Goal: Task Accomplishment & Management: Use online tool/utility

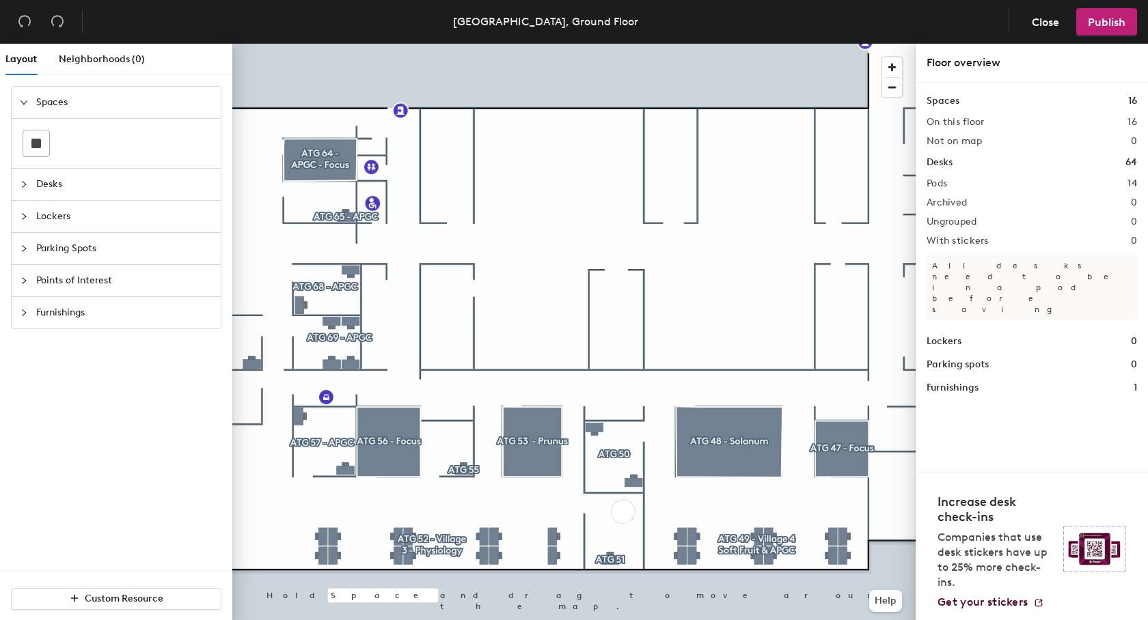
click at [60, 105] on span "Spaces" at bounding box center [124, 102] width 176 height 31
click at [61, 105] on span "Spaces" at bounding box center [124, 102] width 176 height 31
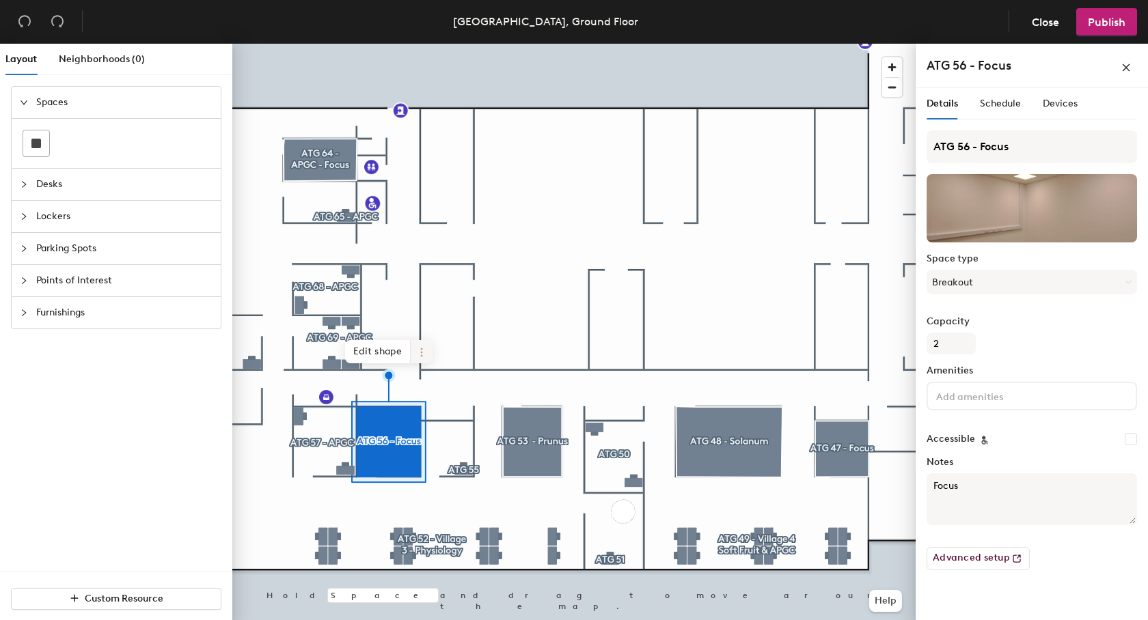
click at [421, 347] on span at bounding box center [422, 351] width 22 height 23
click at [446, 402] on span "Archive" at bounding box center [471, 407] width 122 height 23
click at [44, 185] on span "Desks" at bounding box center [124, 184] width 176 height 31
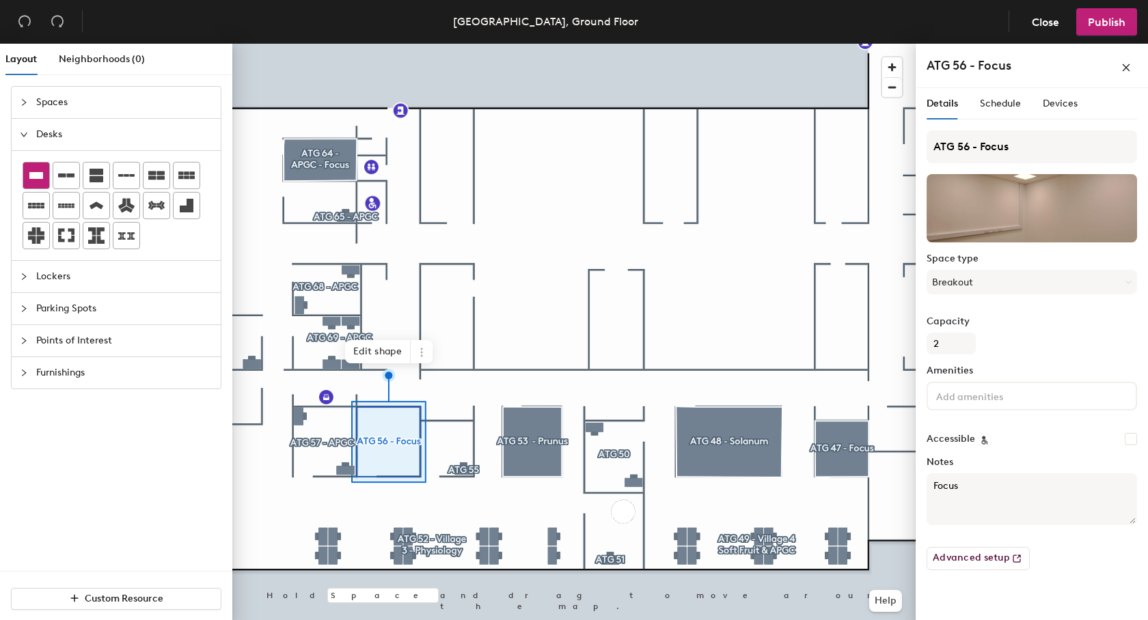
click at [41, 177] on icon at bounding box center [36, 175] width 14 height 7
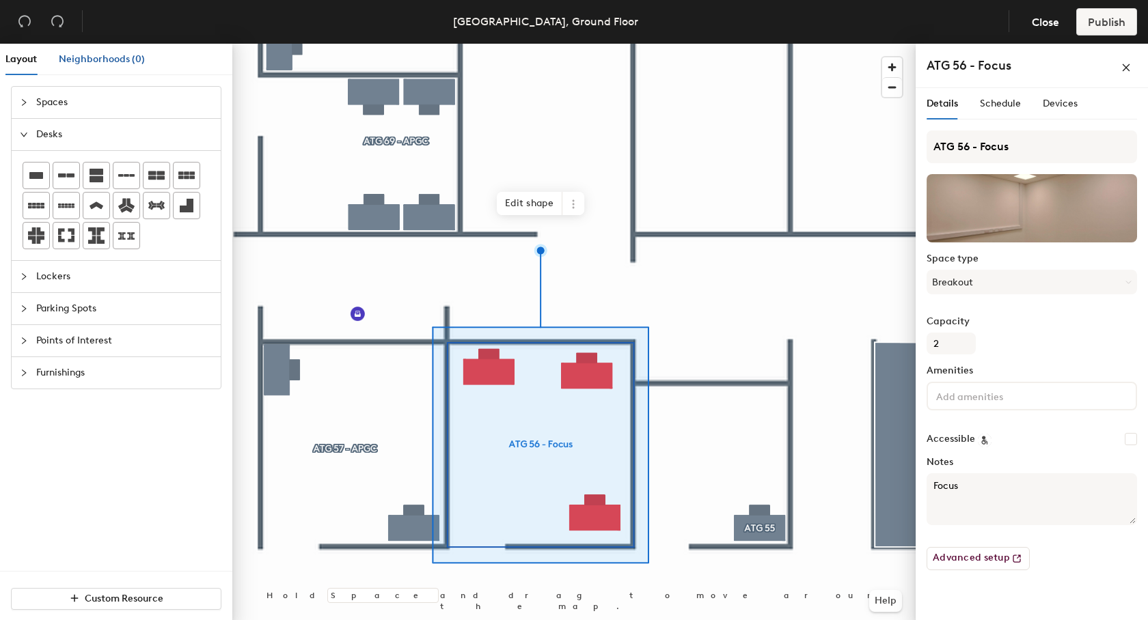
click at [83, 58] on span "Neighborhoods (0)" at bounding box center [102, 59] width 86 height 12
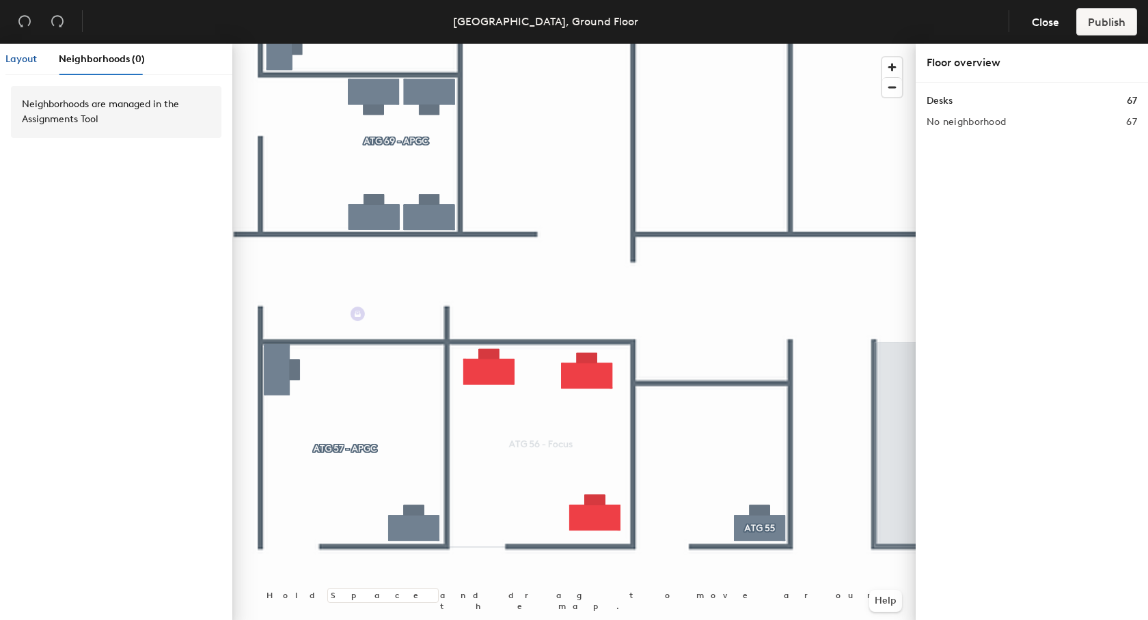
click at [27, 54] on span "Layout" at bounding box center [20, 59] width 31 height 12
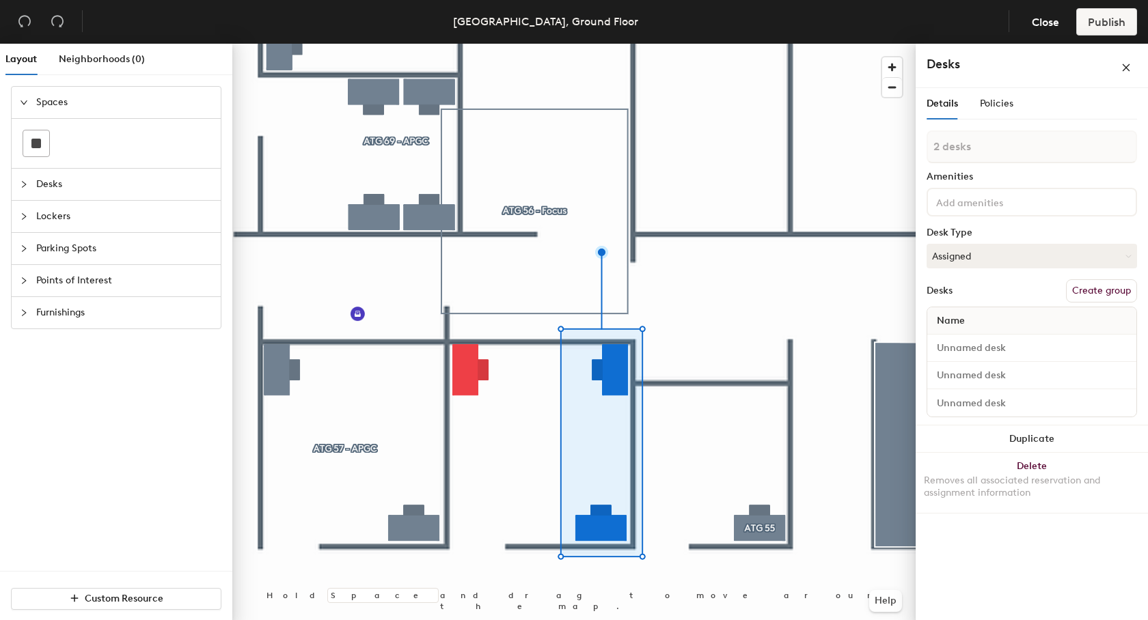
type input "3 desks"
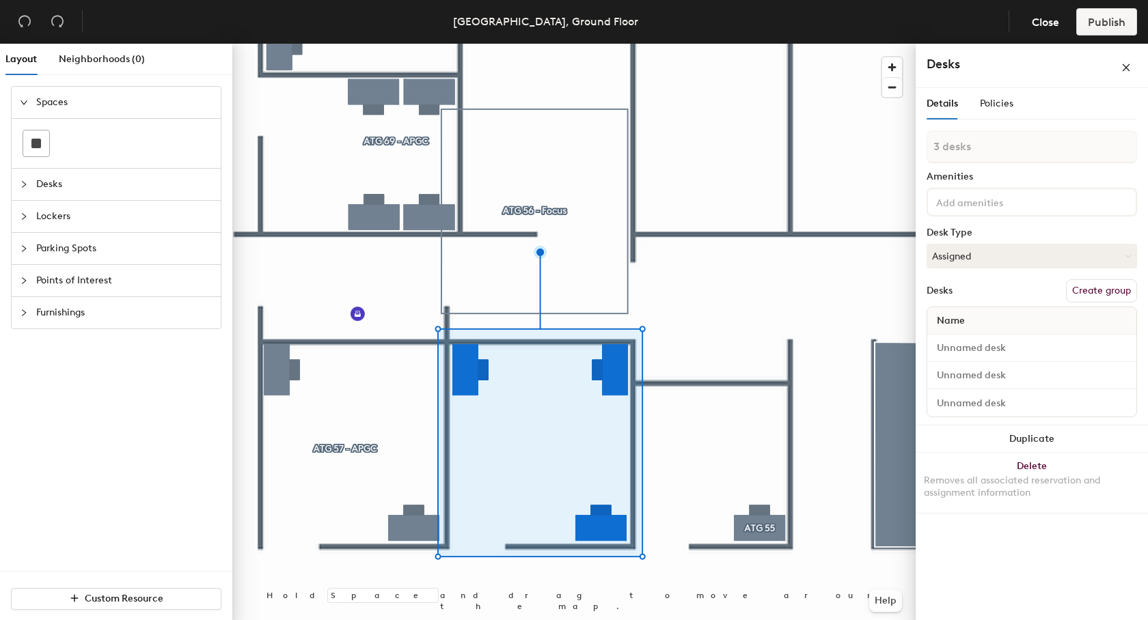
click at [1094, 290] on button "Create group" at bounding box center [1101, 290] width 71 height 23
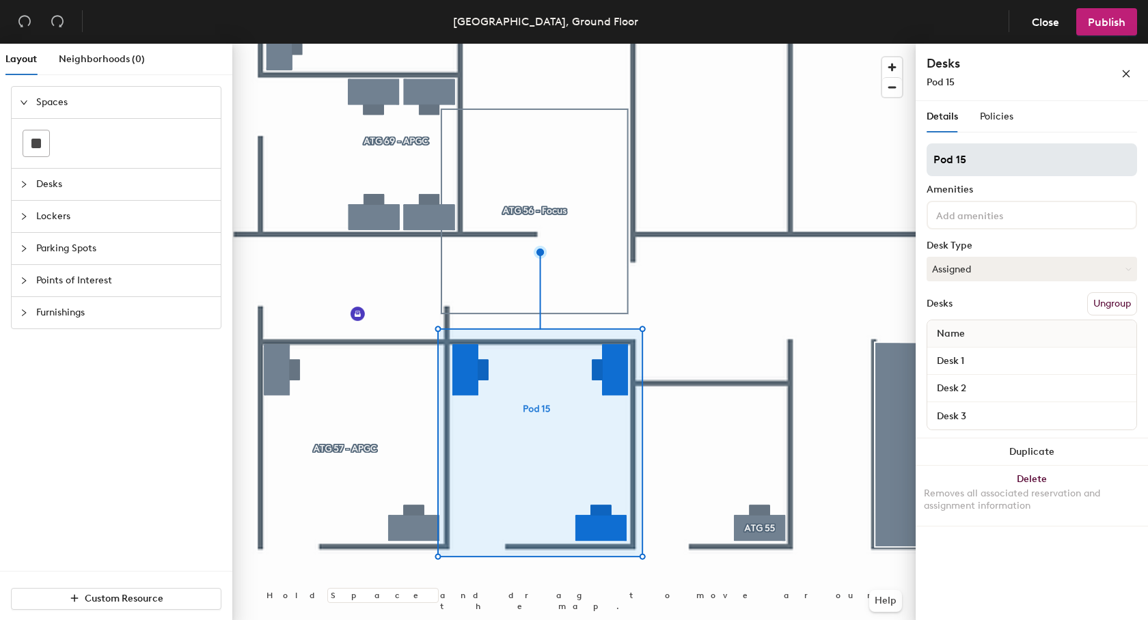
drag, startPoint x: 1001, startPoint y: 164, endPoint x: 928, endPoint y: 161, distance: 73.8
click at [928, 161] on input "Pod 15" at bounding box center [1031, 159] width 210 height 33
click at [981, 157] on input "Pod 15" at bounding box center [1031, 159] width 210 height 33
drag, startPoint x: 1003, startPoint y: 157, endPoint x: 930, endPoint y: 156, distance: 72.4
click at [930, 156] on input "Pod 15" at bounding box center [1031, 159] width 210 height 33
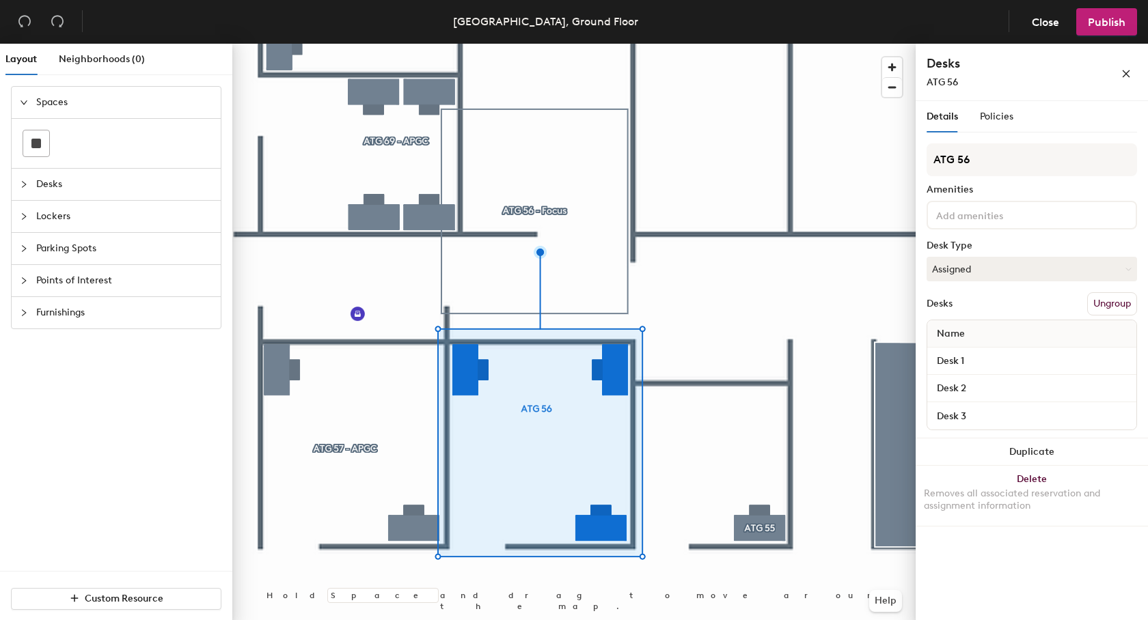
type input "ATG 56"
click at [1021, 215] on input at bounding box center [994, 214] width 123 height 16
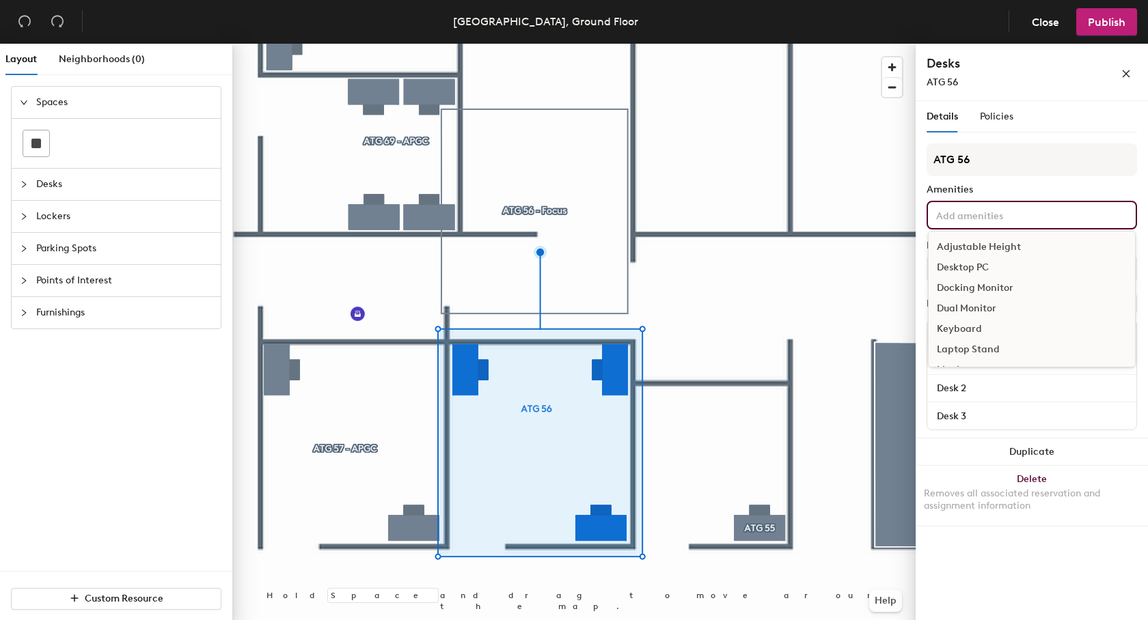
click at [1021, 215] on input at bounding box center [994, 214] width 123 height 16
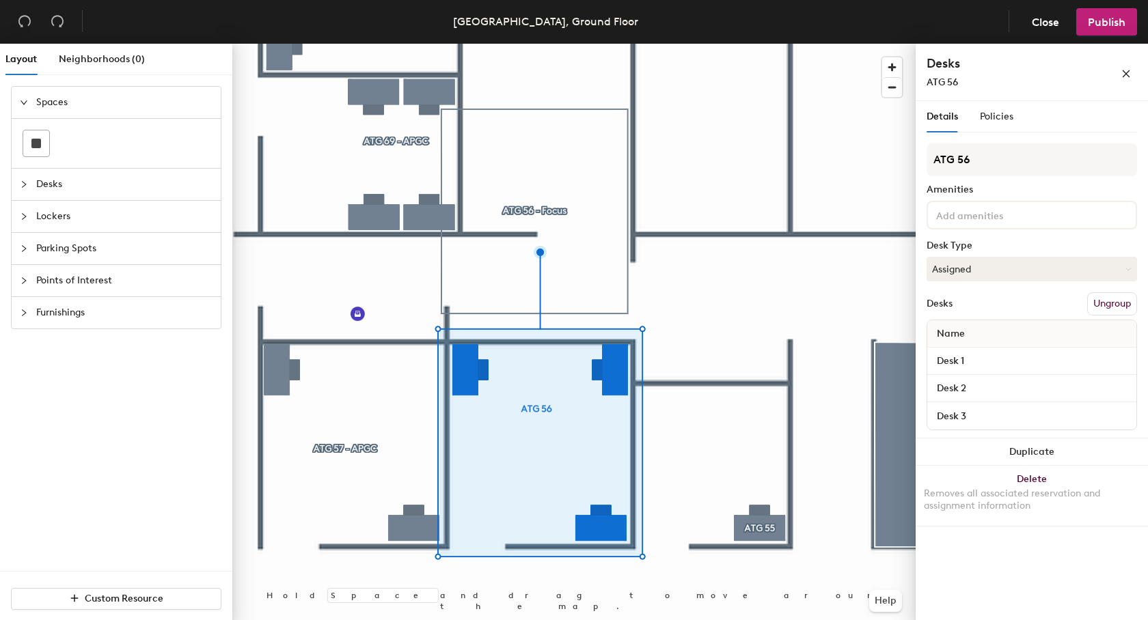
click at [1033, 70] on h4 "Desks" at bounding box center [1001, 64] width 150 height 18
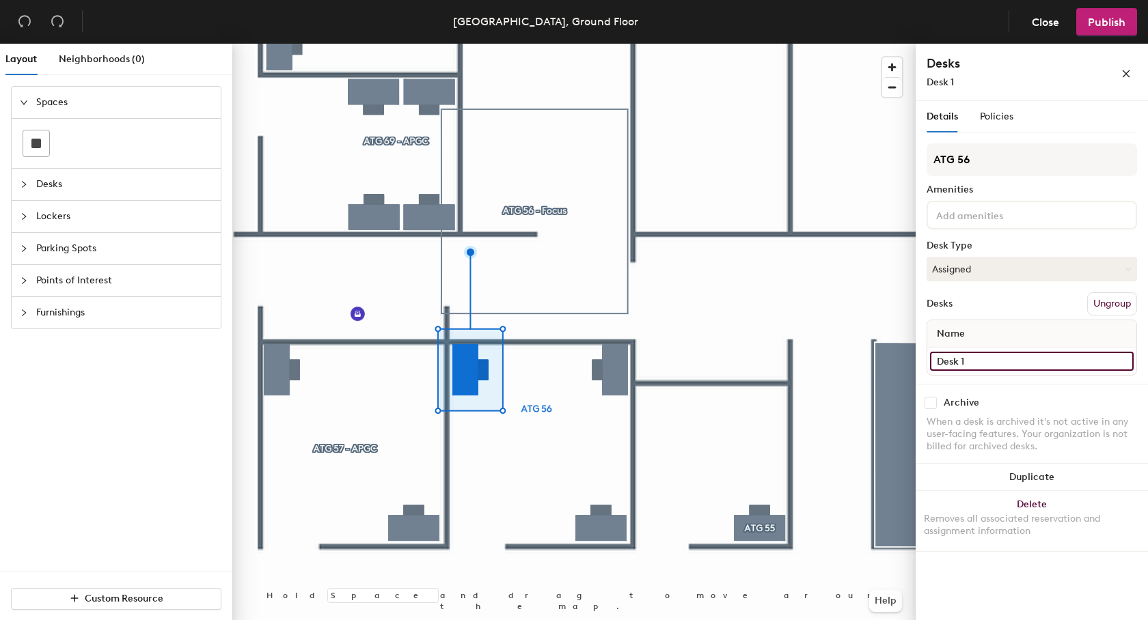
click at [1014, 363] on input "Desk 1" at bounding box center [1032, 361] width 204 height 19
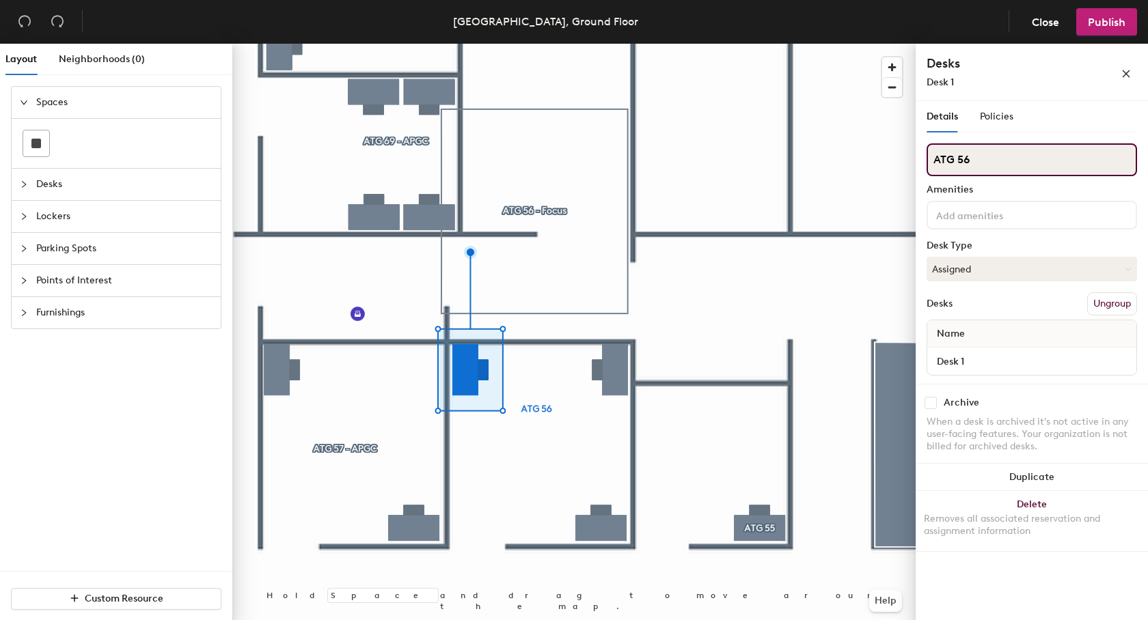
click at [990, 156] on input "ATG 56" at bounding box center [1031, 159] width 210 height 33
drag, startPoint x: 999, startPoint y: 160, endPoint x: 925, endPoint y: 158, distance: 74.5
click at [926, 158] on input "ATG 56" at bounding box center [1031, 159] width 210 height 33
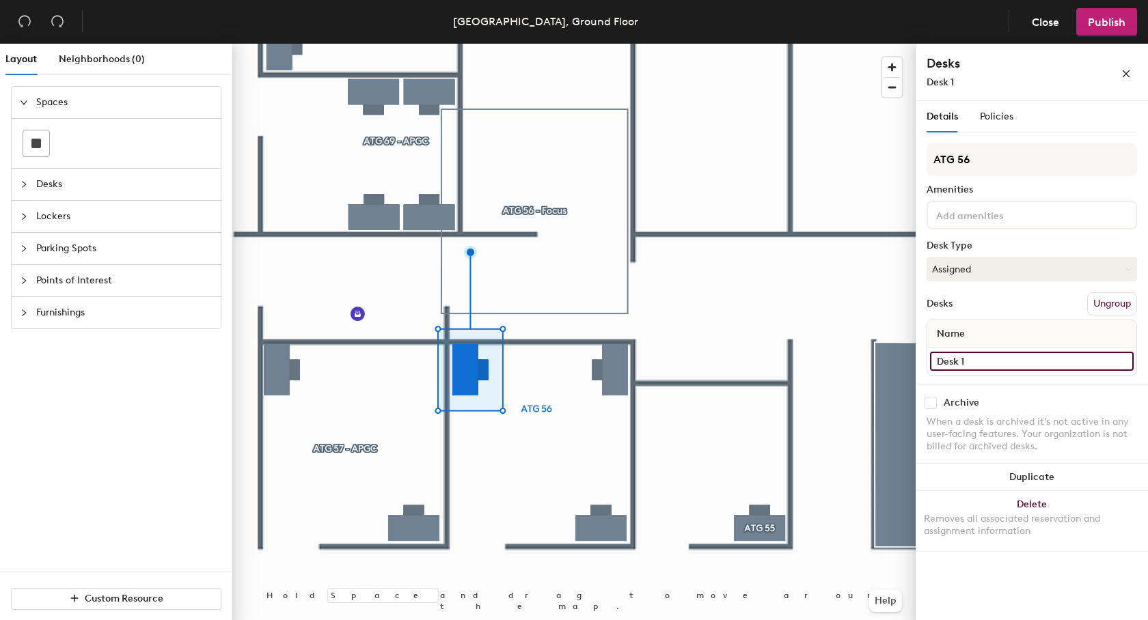
click at [990, 366] on input "Desk 1" at bounding box center [1032, 361] width 204 height 19
paste input "ATG 56"
type input "ATG 56 - Desk 01"
click at [974, 217] on input at bounding box center [994, 214] width 123 height 16
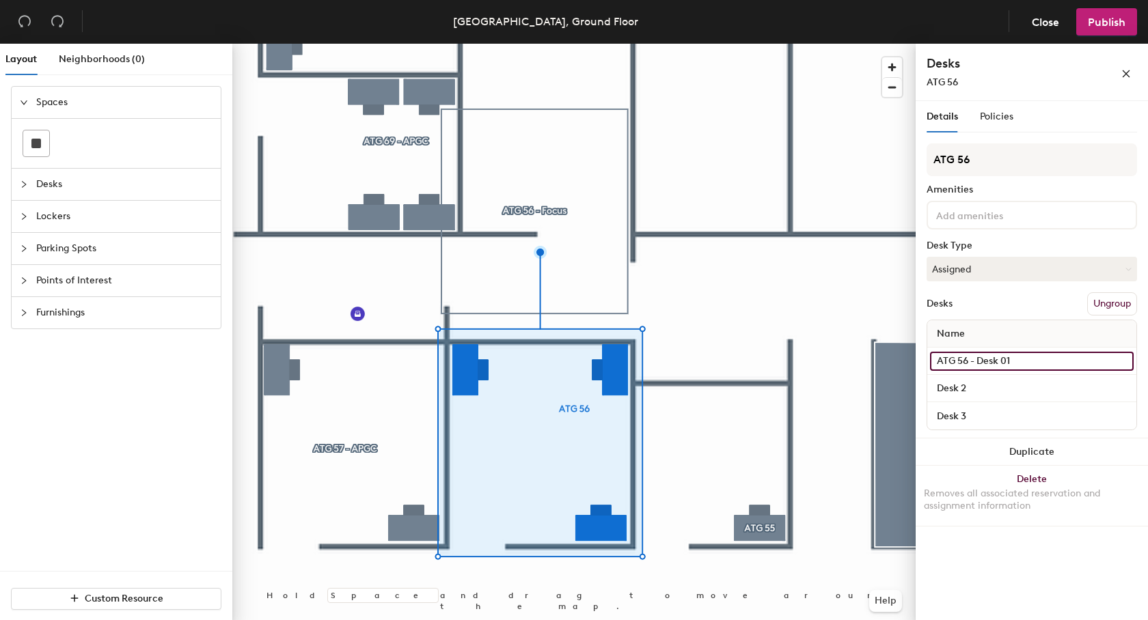
click at [1004, 365] on input "ATG 56 - Desk 01" at bounding box center [1032, 361] width 204 height 19
click at [968, 357] on input "ATG 56 - Desk 01" at bounding box center [1032, 361] width 204 height 19
type input "ATG 56.1"
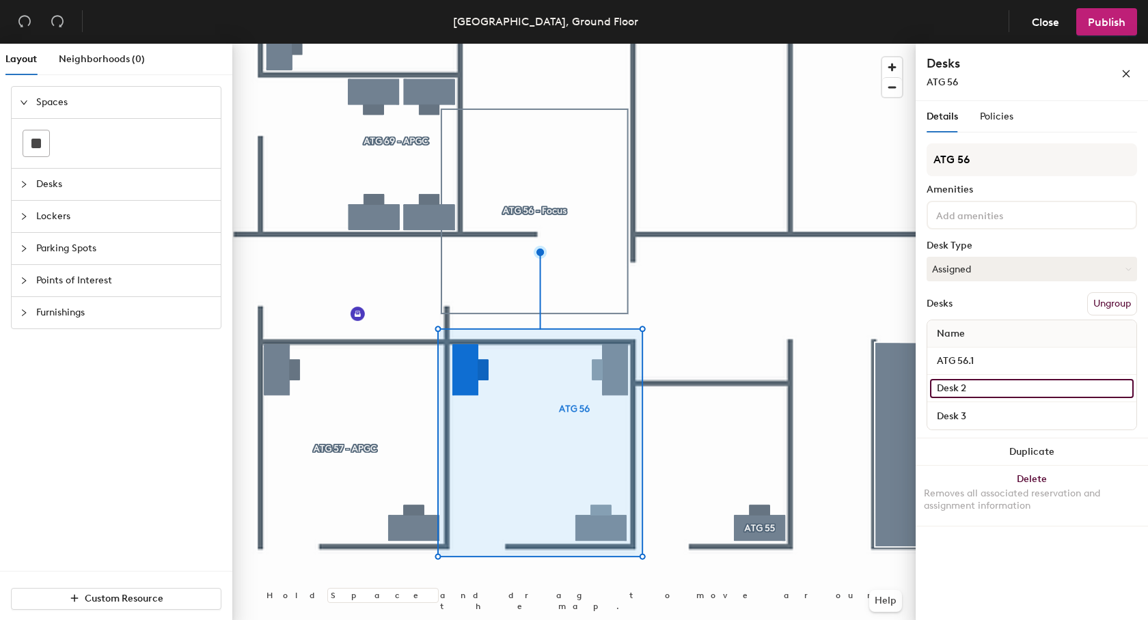
click at [987, 385] on input "Desk 2" at bounding box center [1032, 388] width 204 height 19
paste input "ATG 56."
type input "ATG 56.2"
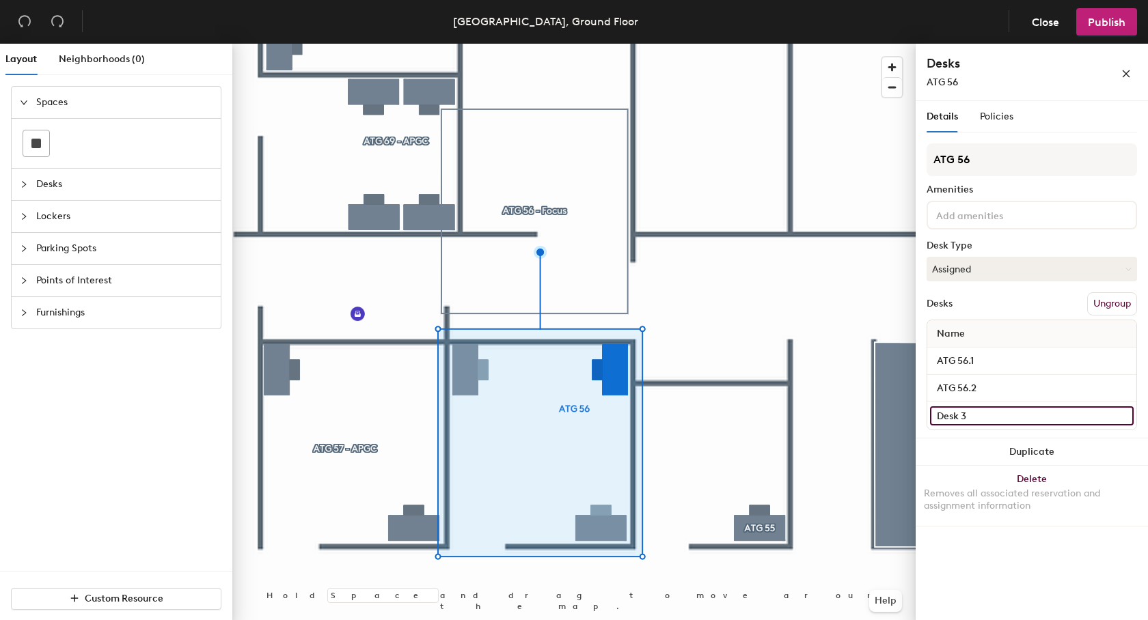
click at [981, 417] on input "Desk 3" at bounding box center [1032, 415] width 204 height 19
click at [988, 417] on input "Desk 3" at bounding box center [1032, 415] width 204 height 19
paste input "ATG 56."
type input "ATG 56.3"
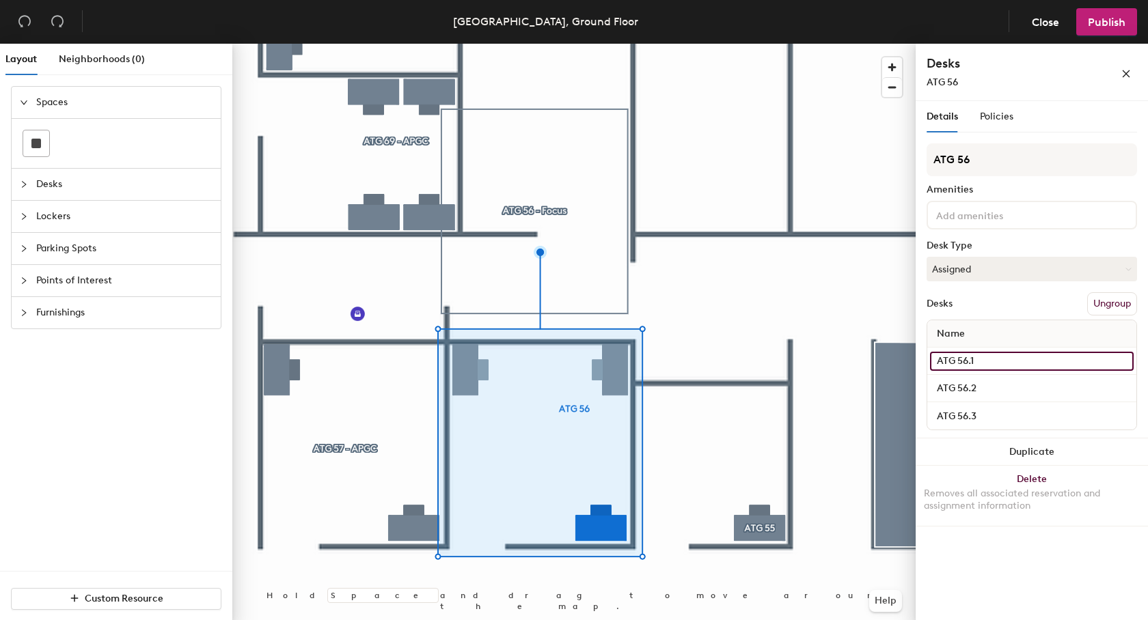
click at [993, 357] on input "ATG 56.1" at bounding box center [1032, 361] width 204 height 19
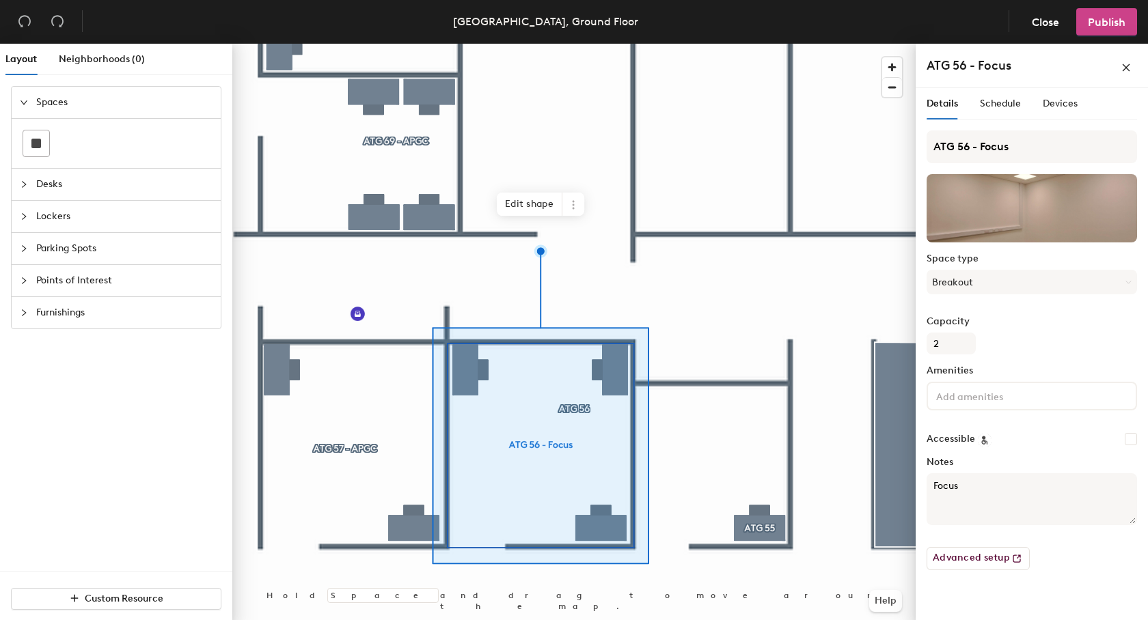
click at [1106, 16] on span "Publish" at bounding box center [1107, 22] width 38 height 13
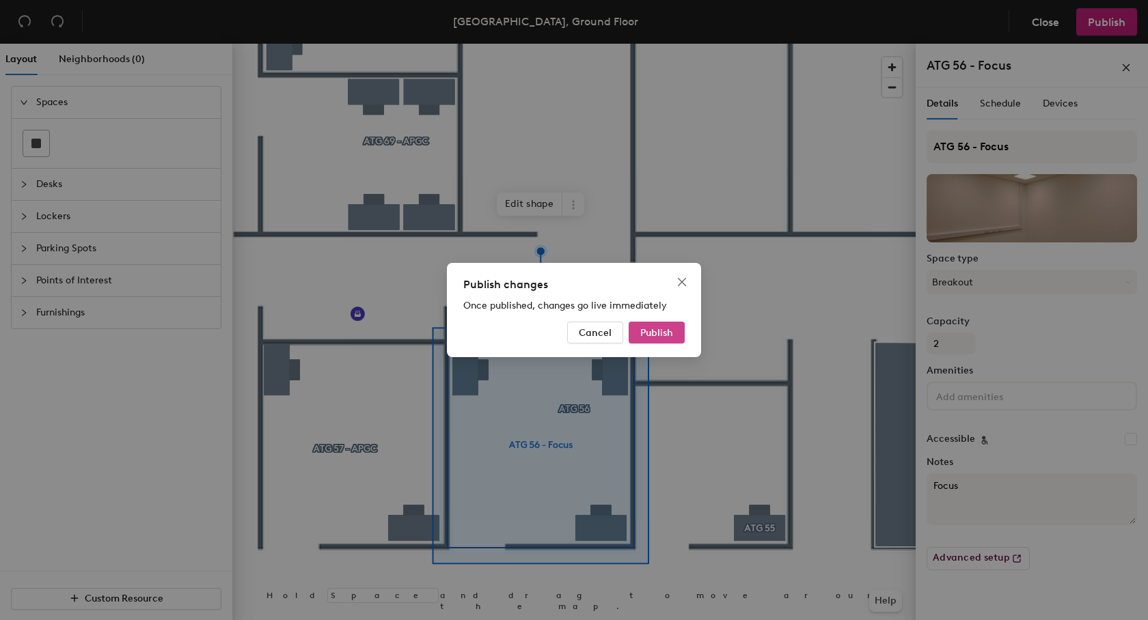
click at [657, 327] on span "Publish" at bounding box center [656, 333] width 33 height 12
